Goal: Ask a question: Seek information or help from site administrators or community

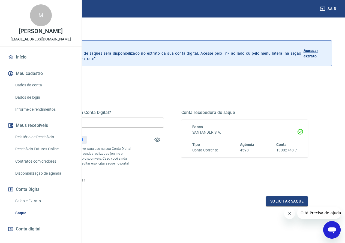
click at [208, 181] on div "Quanto deseja sacar da Conta Digital? R$ 0,00 ​ Saldo total*: R$ 470,11 *Corres…" at bounding box center [172, 146] width 271 height 73
click at [132, 156] on p "*Corresponde ao saldo disponível para uso na sua Conta Digital Vindi. Incluindo…" at bounding box center [84, 158] width 95 height 25
click at [164, 154] on div "Quanto deseja sacar da Conta Digital? R$ 0,00 ​ Saldo total*: R$ 470,11 *Corres…" at bounding box center [100, 146] width 127 height 73
click at [46, 142] on link "Relatório de Recebíveis" at bounding box center [44, 136] width 62 height 11
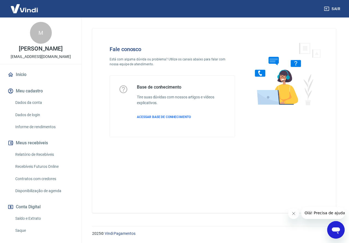
click at [181, 71] on div "Fale conosco Está com alguma dúvida ou problema? Utilize os canais abaixo para …" at bounding box center [172, 91] width 143 height 109
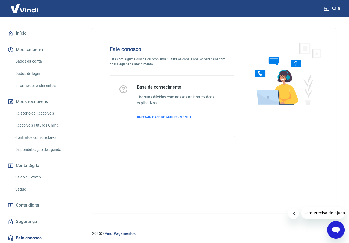
scroll to position [108, 0]
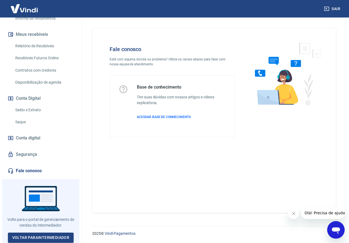
click at [26, 169] on link "Fale conosco" at bounding box center [41, 171] width 68 height 12
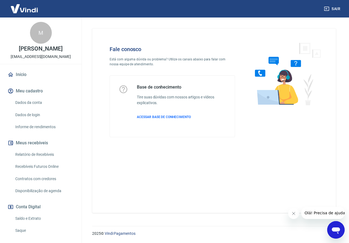
drag, startPoint x: 24, startPoint y: 11, endPoint x: 50, endPoint y: 32, distance: 33.6
click at [24, 11] on img at bounding box center [24, 8] width 35 height 17
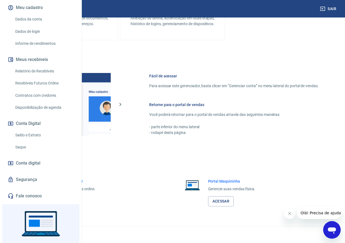
scroll to position [108, 0]
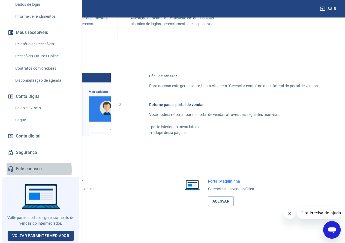
click at [23, 172] on link "Fale conosco" at bounding box center [41, 169] width 68 height 12
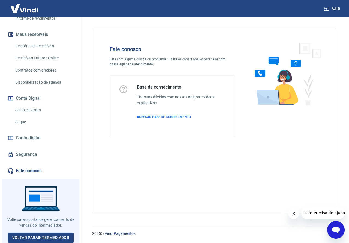
click at [335, 227] on icon "Abrir janela de mensagens" at bounding box center [336, 230] width 10 height 10
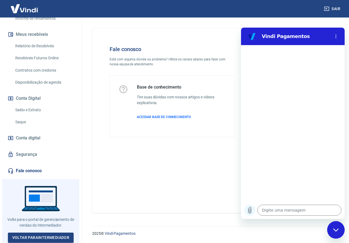
click at [249, 206] on button "Carregar arquivo" at bounding box center [250, 209] width 11 height 11
click at [313, 116] on div at bounding box center [293, 123] width 104 height 156
click at [334, 34] on button "Menu de opções" at bounding box center [336, 36] width 11 height 11
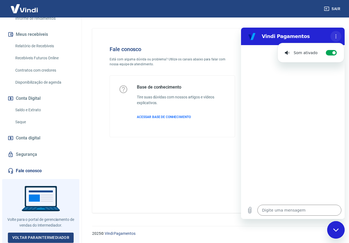
click at [334, 34] on button "Menu de opções" at bounding box center [336, 36] width 11 height 11
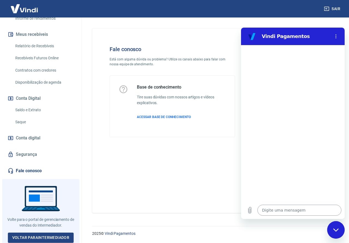
click at [277, 211] on textarea at bounding box center [300, 209] width 84 height 11
type textarea "b"
type textarea "x"
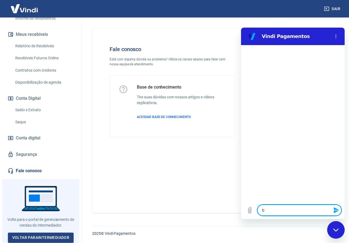
type textarea "bo"
type textarea "x"
type textarea "boa"
type textarea "x"
type textarea "boa"
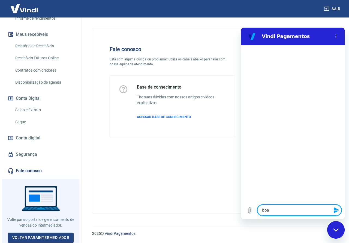
type textarea "x"
type textarea "boa t"
type textarea "x"
type textarea "boa ta"
type textarea "x"
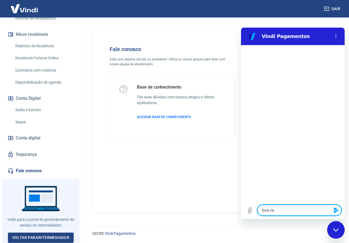
type textarea "boa tar"
type textarea "x"
type textarea "boa tard"
type textarea "x"
type textarea "boa tarde"
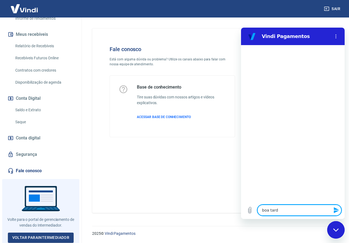
type textarea "x"
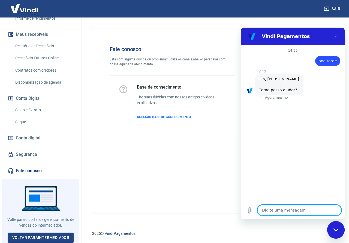
type textarea "p"
type textarea "x"
type textarea "pr"
type textarea "x"
type textarea "pre"
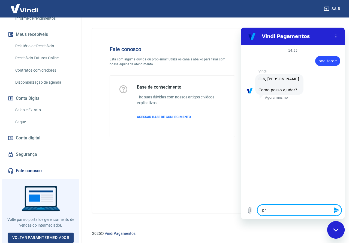
type textarea "x"
type textarea "pref"
type textarea "x"
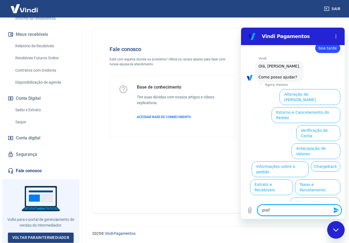
type textarea "prefi"
type textarea "x"
type textarea "pref"
type textarea "x"
type textarea "pre"
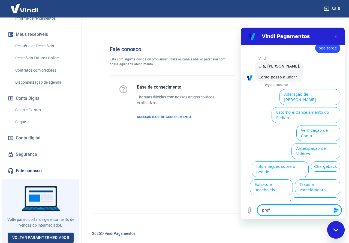
type textarea "x"
type textarea "pr"
type textarea "x"
type textarea "p"
type textarea "x"
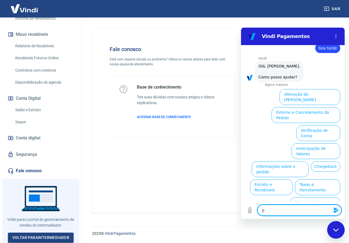
type textarea "x"
type textarea "f"
type textarea "x"
type textarea "fa"
type textarea "x"
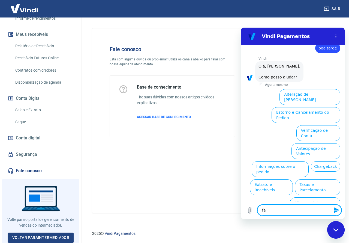
type textarea "fal"
type textarea "x"
type textarea "fala"
type textarea "x"
type textarea "falar"
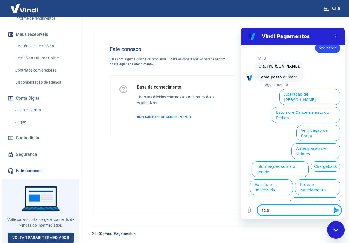
type textarea "x"
type textarea "falar"
type textarea "x"
type textarea "falar c"
type textarea "x"
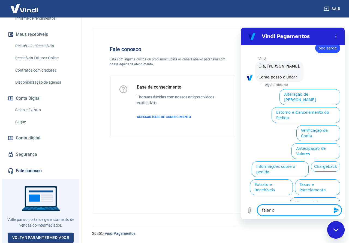
type textarea "falar co"
type textarea "x"
type textarea "falar com"
type textarea "x"
type textarea "falar com"
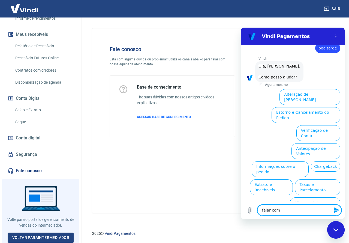
type textarea "x"
type textarea "falar com a"
type textarea "x"
type textarea "falar com an"
type textarea "x"
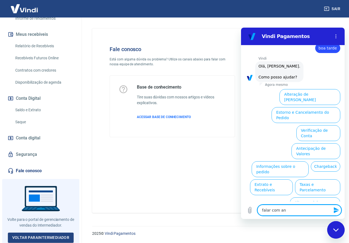
type textarea "falar com ant"
type textarea "x"
type textarea "falar com an"
type textarea "x"
type textarea "falar com a"
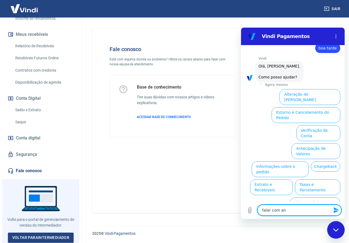
type textarea "x"
type textarea "falar com at"
type textarea "x"
type textarea "falar com ate"
type textarea "x"
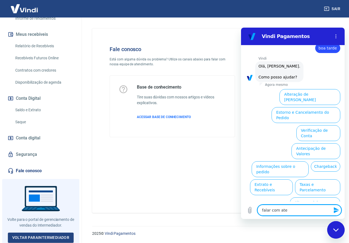
type textarea "falar com [GEOGRAPHIC_DATA]"
type textarea "x"
type textarea "falar com atend"
type textarea "x"
type textarea "falar com atende"
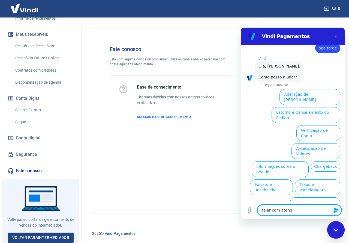
type textarea "x"
type textarea "falar com atenden"
type textarea "x"
type textarea "falar com atendent"
type textarea "x"
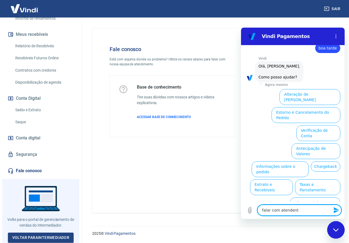
type textarea "falar com atendente"
type textarea "x"
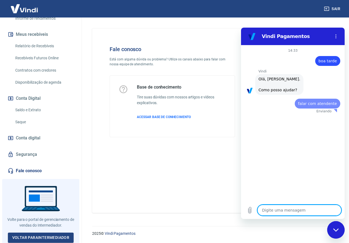
scroll to position [0, 0]
type textarea "x"
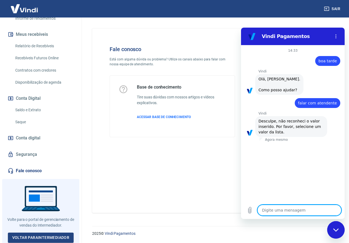
type textarea "f"
type textarea "x"
type textarea "p"
type textarea "x"
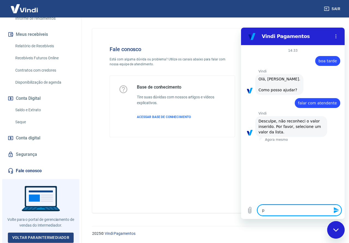
type textarea "pr"
type textarea "x"
type textarea "pre"
type textarea "x"
type textarea "prec"
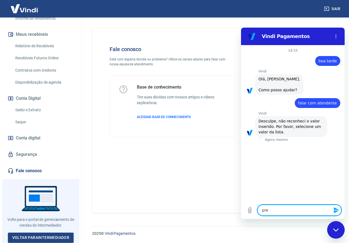
type textarea "x"
type textarea "preci"
type textarea "x"
type textarea "precis"
type textarea "x"
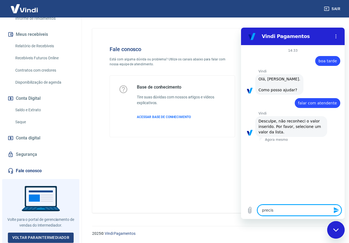
type textarea "preciso"
type textarea "x"
type textarea "preciso"
type textarea "x"
type textarea "preciso f"
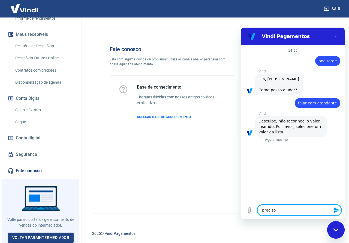
type textarea "x"
type textarea "preciso fa"
type textarea "x"
type textarea "preciso fal"
type textarea "x"
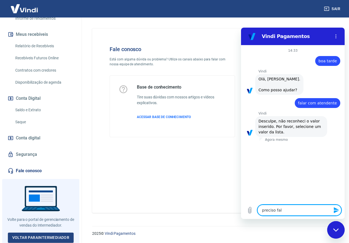
type textarea "preciso fala"
type textarea "x"
type textarea "preciso falar"
type textarea "x"
type textarea "preciso falarc"
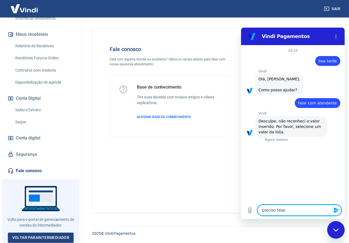
type textarea "x"
type textarea "preciso falar"
type textarea "x"
type textarea "preciso falar"
type textarea "x"
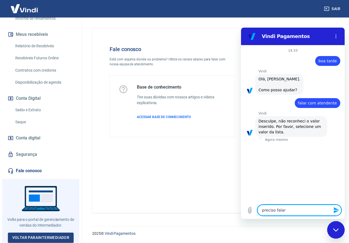
type textarea "preciso falar c"
type textarea "x"
type textarea "preciso falar co"
type textarea "x"
type textarea "preciso falar com"
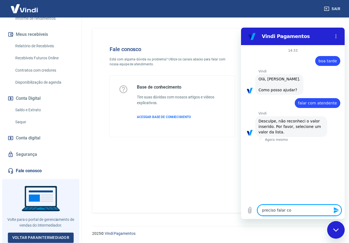
type textarea "x"
type textarea "preciso falar com"
type textarea "x"
type textarea "preciso falar com u"
type textarea "x"
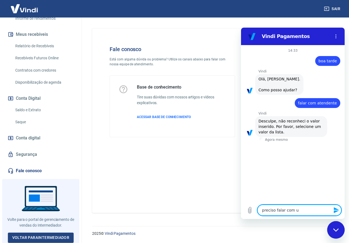
type textarea "preciso falar com um"
type textarea "x"
type textarea "preciso falar com um"
type textarea "x"
type textarea "preciso falar com um a"
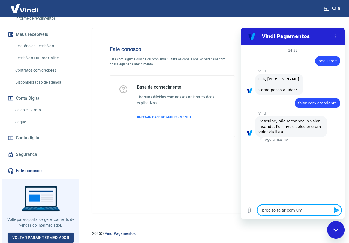
type textarea "x"
type textarea "preciso falar com um at"
type textarea "x"
type textarea "preciso falar com um ate"
type textarea "x"
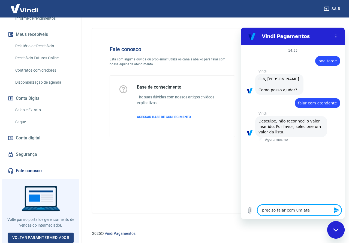
type textarea "preciso falar com um [GEOGRAPHIC_DATA]"
type textarea "x"
type textarea "preciso falar com um atend"
type textarea "x"
type textarea "preciso falar com um atende"
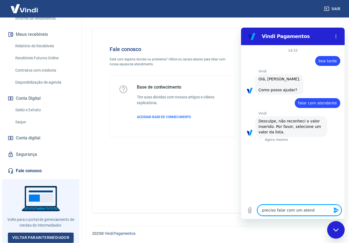
type textarea "x"
type textarea "preciso falar com um atenden"
type textarea "x"
type textarea "preciso falar com um atendent"
type textarea "x"
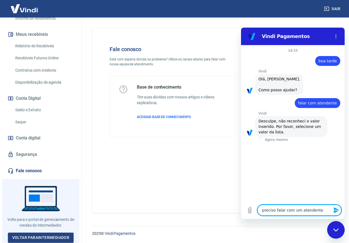
type textarea "preciso falar com um atendentew"
type textarea "x"
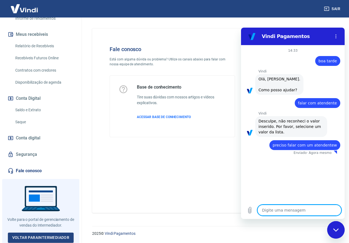
type textarea "x"
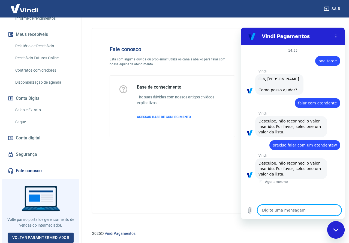
type textarea "?"
type textarea "x"
type textarea "??"
type textarea "x"
type textarea "?"
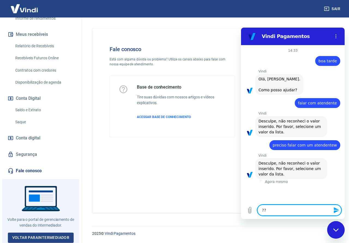
type textarea "x"
paste textarea "preciso estornar um valor ao cliente e não estou conseguindo"
type textarea "preciso estornar um valor ao cliente e não estou conseguindo"
type textarea "x"
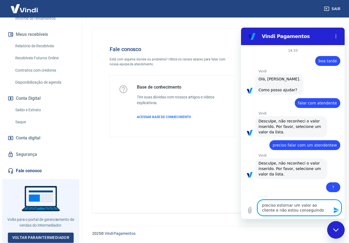
type textarea "preciso estornar um valor ao cliente e não estou conseguindo"
click at [336, 209] on icon "Enviar mensagem" at bounding box center [336, 210] width 5 height 6
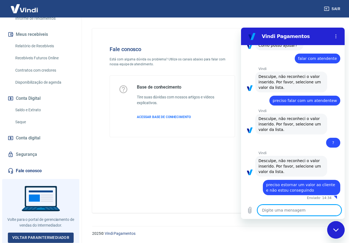
type textarea "x"
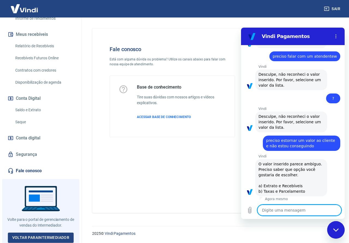
scroll to position [90, 0]
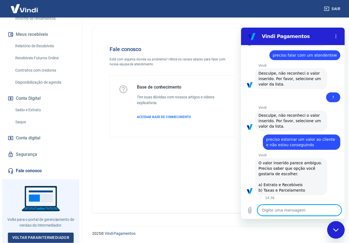
paste textarea "Gostaria de falar sobre uma venda"
type textarea "Gostaria de falar sobre uma venda"
type textarea "x"
type textarea "Gostaria de falar sobre uma venda"
click at [334, 207] on icon "Enviar mensagem" at bounding box center [336, 210] width 7 height 7
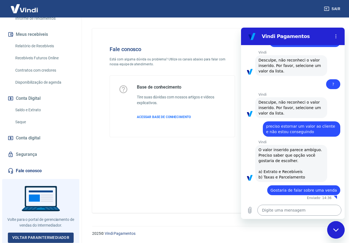
type textarea "x"
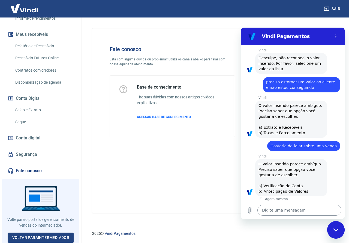
scroll to position [148, 0]
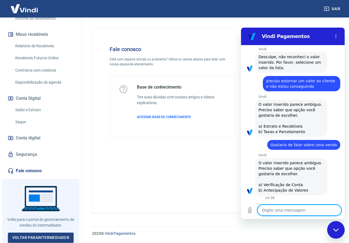
type textarea "o"
type textarea "x"
type textarea "op"
type textarea "x"
type textarea "op~ç"
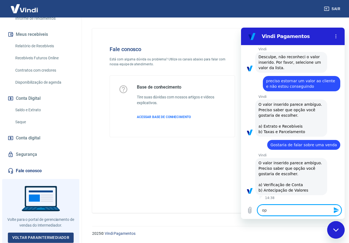
type textarea "x"
type textarea "op~"
type textarea "x"
type textarea "op"
type textarea "x"
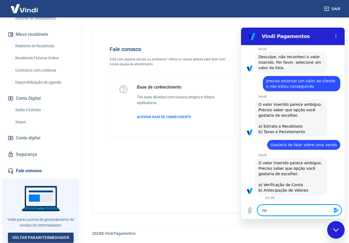
type textarea "opç"
type textarea "x"
type textarea "opçõ"
type textarea "x"
type textarea "opçõe"
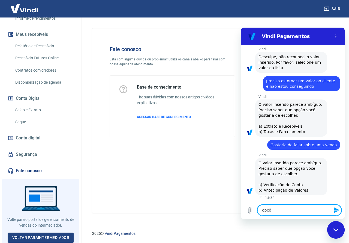
type textarea "x"
type textarea "opções"
type textarea "x"
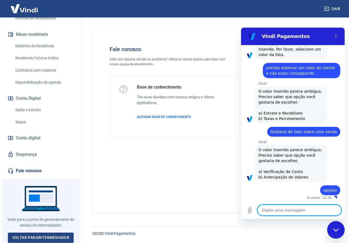
type textarea "x"
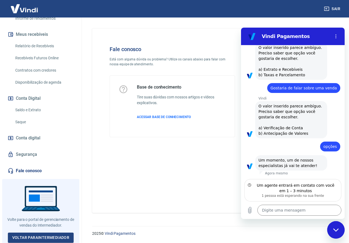
scroll to position [199, 0]
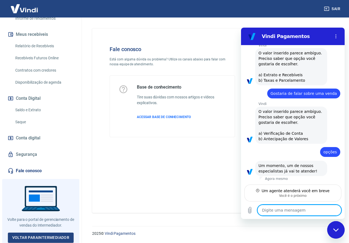
click at [278, 208] on textarea at bounding box center [300, 209] width 84 height 11
type textarea "B"
type textarea "x"
type textarea "Bo"
type textarea "x"
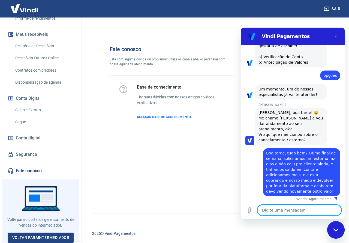
scroll to position [277, 0]
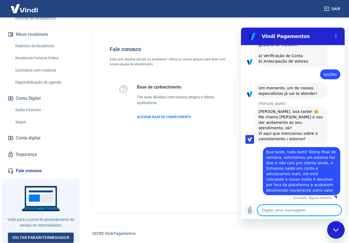
click at [252, 211] on icon "Carregar arquivo" at bounding box center [250, 210] width 7 height 7
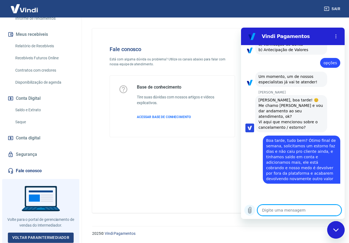
scroll to position [290, 0]
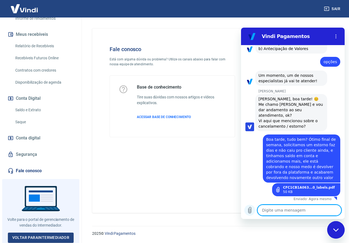
click at [252, 210] on icon "Carregar arquivo" at bounding box center [250, 210] width 7 height 7
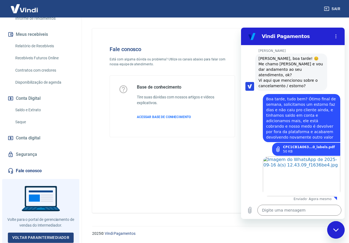
scroll to position [331, 0]
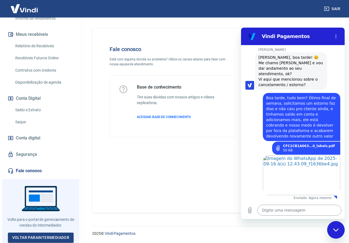
click at [276, 207] on textarea at bounding box center [300, 209] width 84 height 11
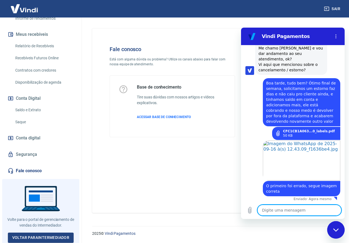
scroll to position [347, 0]
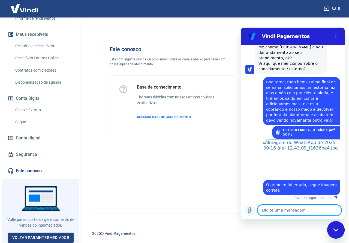
click at [254, 206] on button "Carregar arquivo" at bounding box center [250, 209] width 11 height 11
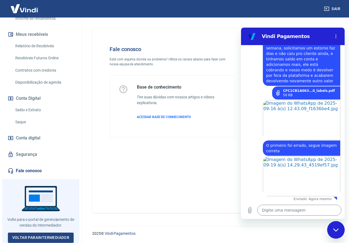
scroll to position [387, 0]
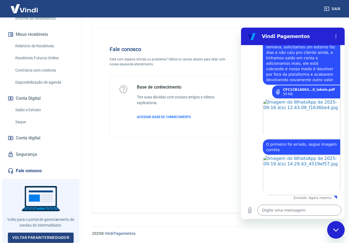
click at [251, 154] on div "diz: O primeiro foi errado, segue imagem correta" at bounding box center [290, 147] width 99 height 16
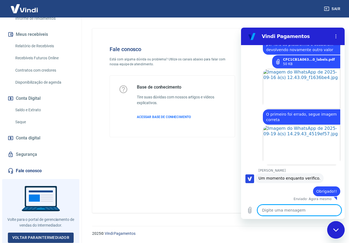
scroll to position [418, 0]
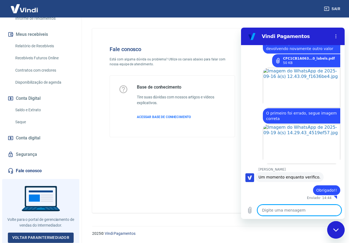
click at [295, 185] on div "diz: Obrigado!!" at bounding box center [290, 188] width 99 height 13
click at [209, 190] on div "Fale conosco Está com alguma dúvida ou problema? Utilize os canais abaixo para …" at bounding box center [214, 120] width 244 height 184
click at [216, 163] on div "Fale conosco Está com alguma dúvida ou problema? Utilize os canais abaixo para …" at bounding box center [214, 120] width 244 height 184
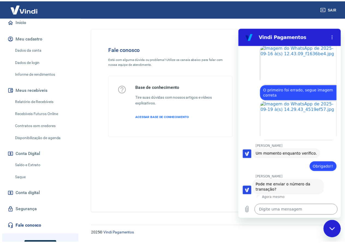
scroll to position [0, 0]
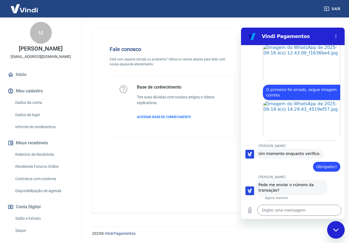
drag, startPoint x: 35, startPoint y: 76, endPoint x: 35, endPoint y: 80, distance: 3.5
click at [35, 76] on link "Início" at bounding box center [41, 74] width 68 height 12
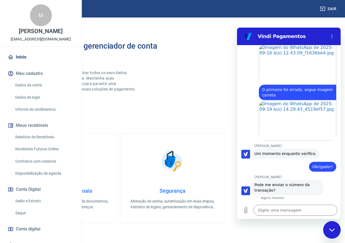
click at [281, 203] on div "Digite uma mensagem x" at bounding box center [289, 209] width 104 height 17
click at [281, 210] on textarea at bounding box center [296, 209] width 84 height 11
paste textarea "227575835"
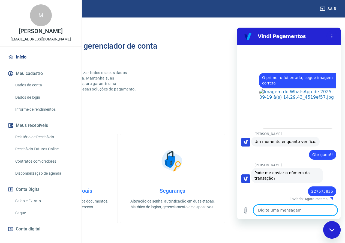
scroll to position [455, 0]
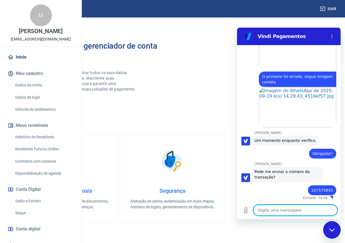
click at [171, 113] on div "Bem-vindo(a) ao gerenciador de conta Vindi Aqui você pode consultar e atualizar…" at bounding box center [172, 211] width 319 height 367
click at [251, 110] on div "Abrir em [GEOGRAPHIC_DATA]" at bounding box center [286, 107] width 99 height 40
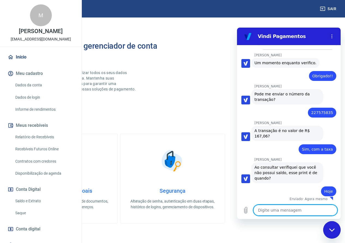
scroll to position [534, 0]
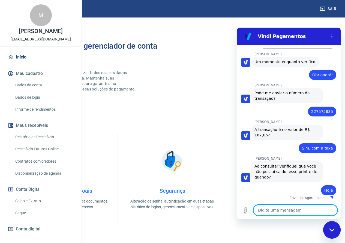
drag, startPoint x: 33, startPoint y: 216, endPoint x: 39, endPoint y: 216, distance: 5.8
click at [33, 206] on link "Saldo e Extrato" at bounding box center [44, 200] width 62 height 11
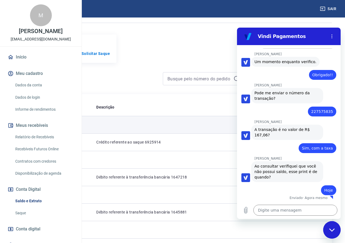
scroll to position [55, 0]
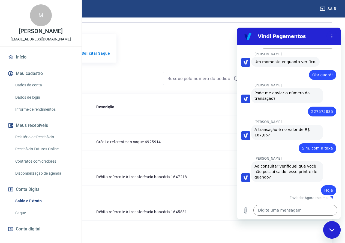
click at [329, 229] on div "Fechar janela de mensagens" at bounding box center [332, 229] width 16 height 16
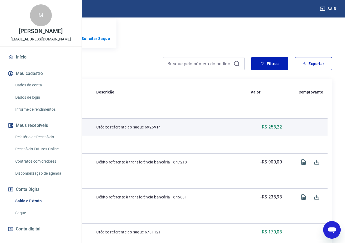
scroll to position [82, 0]
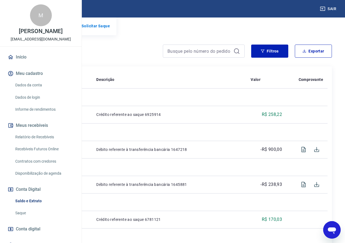
click at [229, 62] on div "Extrato Filtros Exportar" at bounding box center [172, 52] width 319 height 17
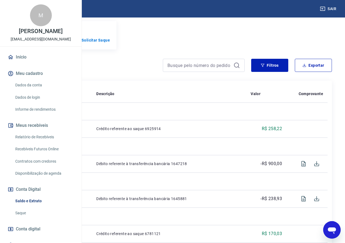
scroll to position [55, 0]
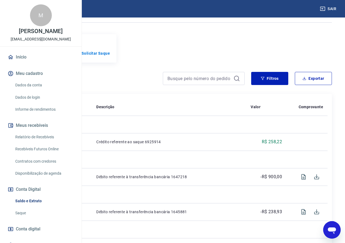
click at [331, 231] on icon "Abrir janela de mensagens" at bounding box center [332, 230] width 10 height 10
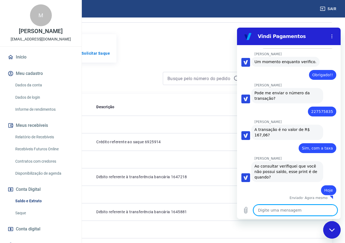
click at [158, 89] on div "Extrato Filtros Exportar" at bounding box center [172, 80] width 319 height 17
click at [268, 211] on textarea at bounding box center [296, 209] width 84 height 11
click at [328, 230] on div "Fechar janela de mensagens" at bounding box center [332, 229] width 16 height 16
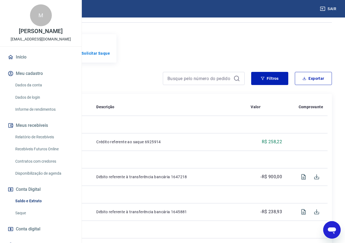
click at [334, 236] on div "Abrir janela de mensagens" at bounding box center [332, 229] width 16 height 16
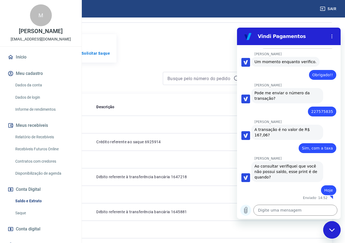
click at [245, 207] on icon "Carregar arquivo" at bounding box center [246, 210] width 7 height 7
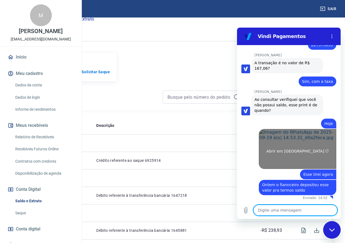
scroll to position [27, 0]
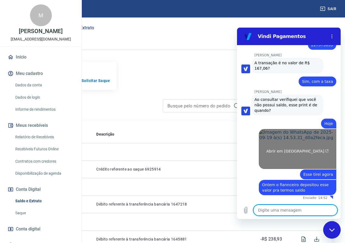
click at [284, 155] on link "Abrir em [GEOGRAPHIC_DATA]" at bounding box center [298, 149] width 78 height 40
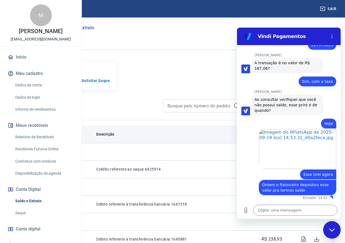
click at [201, 143] on th "Descrição" at bounding box center [169, 133] width 154 height 17
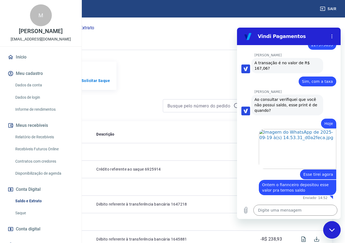
click at [336, 228] on div "Fechar janela de mensagens" at bounding box center [332, 229] width 16 height 16
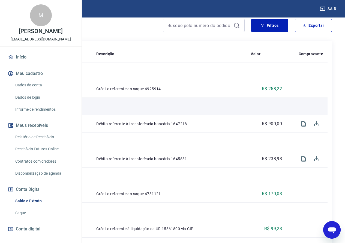
scroll to position [109, 0]
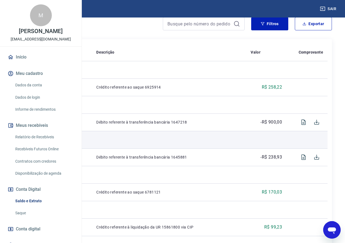
click at [245, 144] on td at bounding box center [169, 139] width 154 height 17
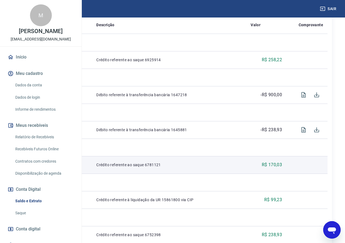
scroll to position [0, 0]
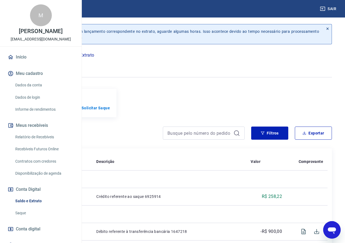
click at [335, 229] on icon "Abrir janela de mensagens" at bounding box center [332, 230] width 8 height 7
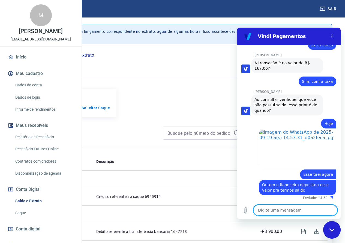
click at [292, 118] on div "diz: Hoje" at bounding box center [286, 121] width 99 height 13
click at [272, 211] on textarea at bounding box center [296, 209] width 84 height 11
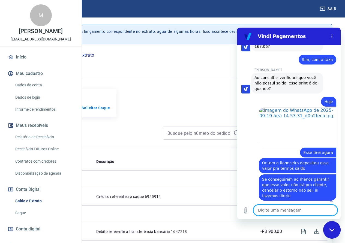
scroll to position [621, 0]
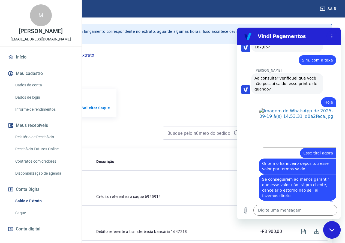
click at [288, 181] on span "Se conseguirem ao menos garantir que esse valor não irá pro cliente, cancelar o…" at bounding box center [297, 187] width 71 height 22
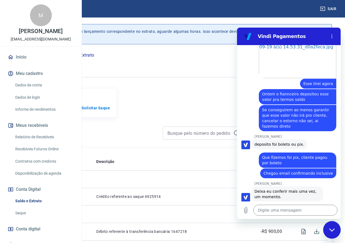
scroll to position [692, 0]
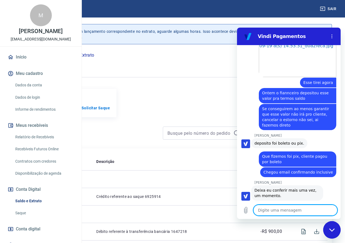
click at [297, 187] on span "Deixa eu conferir mais uma vez, um momento." at bounding box center [287, 192] width 65 height 11
click at [265, 159] on div "diz: Que fizemos foi pix, cliente pagou por boleto" at bounding box center [298, 158] width 78 height 15
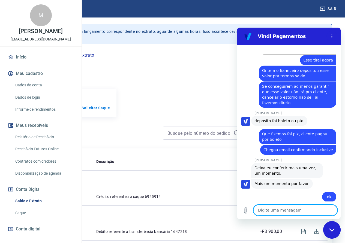
scroll to position [715, 0]
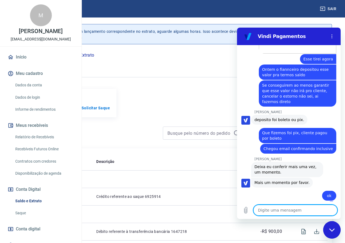
click at [255, 128] on div "diz: Que fizemos foi pix, cliente pagou por boleto" at bounding box center [286, 133] width 99 height 19
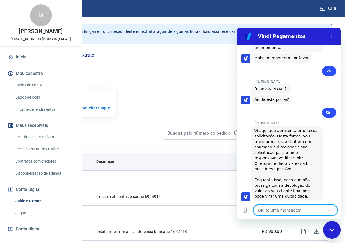
scroll to position [840, 0]
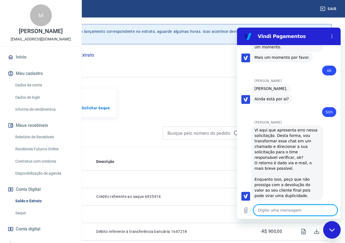
click at [278, 173] on div "Vi aqui que apresenta erro nessa solicitação. Desta forma, vou transformar esse…" at bounding box center [287, 162] width 65 height 71
click at [296, 209] on textarea at bounding box center [296, 209] width 84 height 11
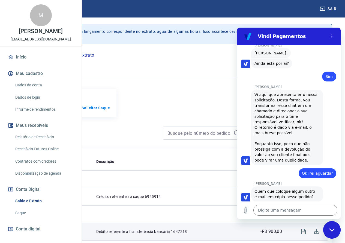
scroll to position [877, 0]
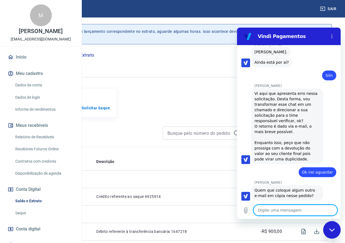
paste textarea "MR Representações <[EMAIL_ADDRESS][DOMAIN_NAME]>"
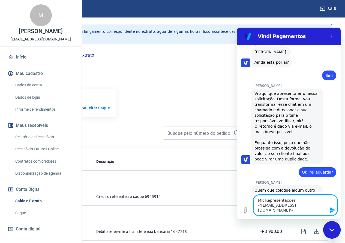
drag, startPoint x: 261, startPoint y: 206, endPoint x: 248, endPoint y: 189, distance: 21.8
click at [248, 189] on div "14:33 diz: boa tarde Enviado · 14:33 [PERSON_NAME] diz: [PERSON_NAME], [PERSON_…" at bounding box center [289, 132] width 104 height 174
click at [280, 208] on textarea "[EMAIL_ADDRESS][DOMAIN_NAME]>" at bounding box center [296, 207] width 84 height 16
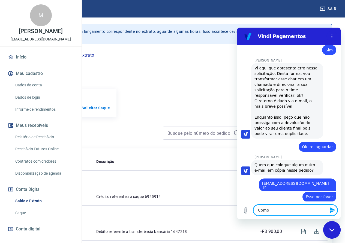
scroll to position [903, 0]
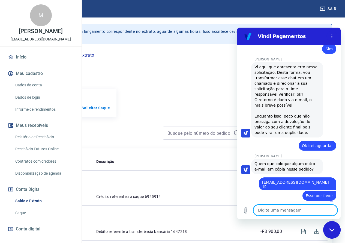
click at [282, 190] on div "diz: Esse por favor" at bounding box center [286, 195] width 99 height 10
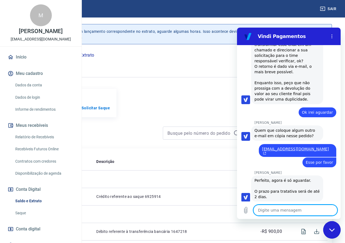
scroll to position [938, 0]
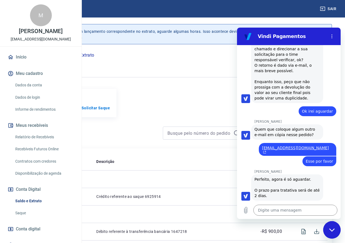
click at [298, 191] on div "Perfeito, agora é só aguardar. O prazo para tratativa será de até 2 dias." at bounding box center [287, 187] width 65 height 22
click at [297, 191] on div "Perfeito, agora é só aguardar. O prazo para tratativa será de até 2 dias." at bounding box center [287, 187] width 65 height 22
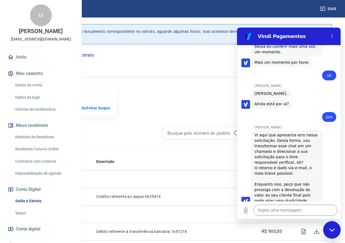
scroll to position [838, 0]
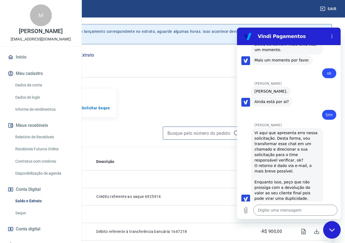
click at [168, 137] on input at bounding box center [200, 133] width 64 height 8
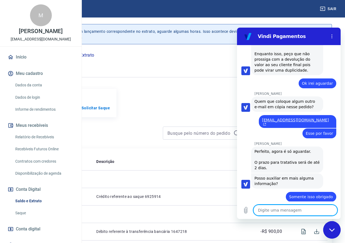
scroll to position [967, 0]
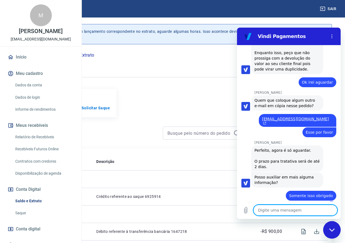
click at [196, 90] on div "Saldo conta digital R$ 470,11 Solicitar Saque" at bounding box center [172, 103] width 319 height 28
click at [336, 232] on div "Fechar janela de mensagens" at bounding box center [332, 229] width 16 height 16
